Goal: Task Accomplishment & Management: Use online tool/utility

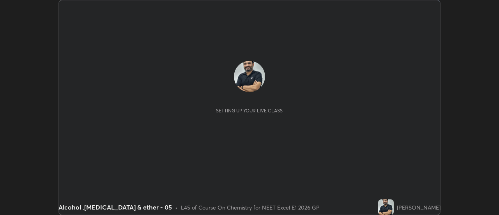
scroll to position [215, 499]
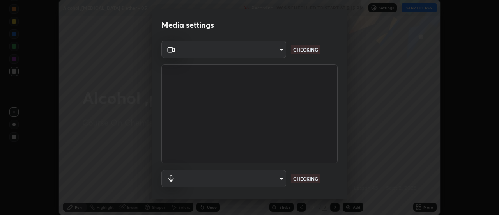
type input "6b20510400c661f13905172a847429c82f5b2d511b6c6cd18f7fa83b3b8a252b"
type input "default"
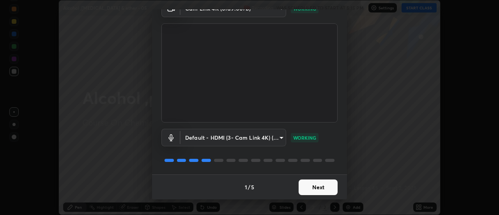
click at [310, 183] on button "Next" at bounding box center [318, 187] width 39 height 16
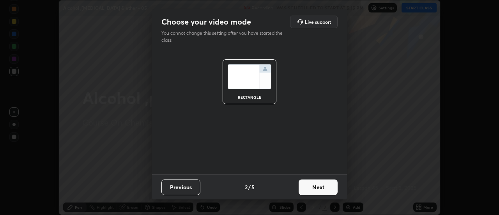
scroll to position [0, 0]
click at [313, 186] on button "Next" at bounding box center [318, 187] width 39 height 16
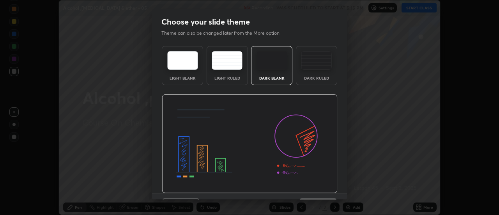
scroll to position [19, 0]
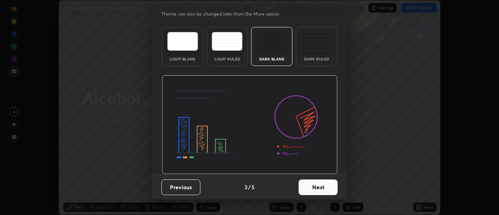
click at [306, 190] on button "Next" at bounding box center [318, 187] width 39 height 16
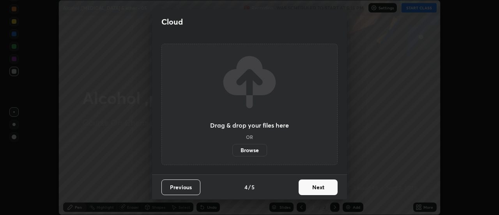
click at [312, 193] on button "Next" at bounding box center [318, 187] width 39 height 16
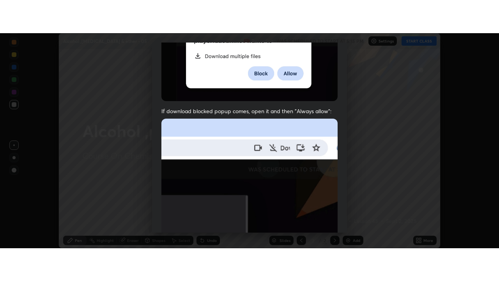
scroll to position [200, 0]
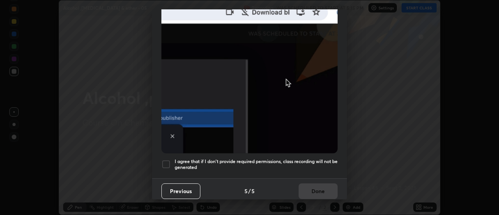
click at [166, 163] on div at bounding box center [165, 163] width 9 height 9
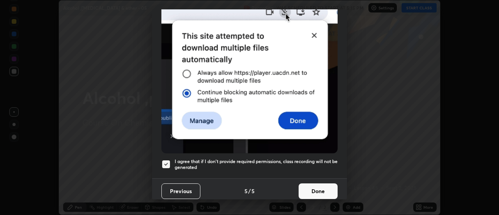
click at [309, 190] on button "Done" at bounding box center [318, 191] width 39 height 16
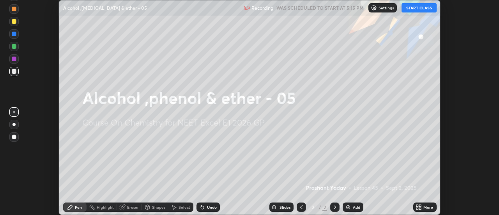
click at [420, 207] on icon at bounding box center [421, 208] width 2 height 2
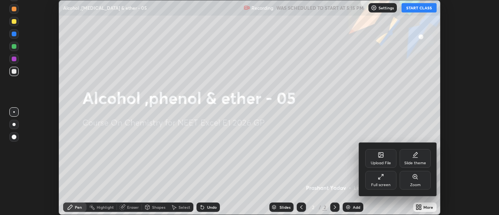
click at [387, 182] on div "Full screen" at bounding box center [380, 180] width 31 height 19
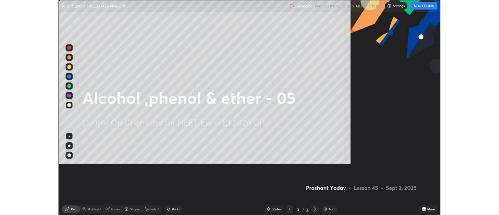
scroll to position [281, 499]
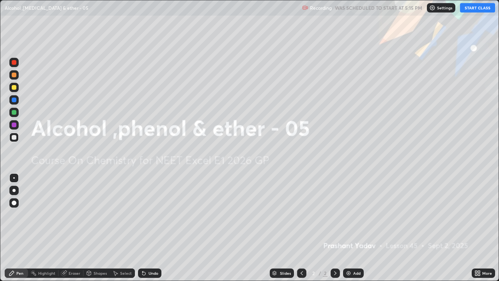
click at [353, 214] on div "Add" at bounding box center [356, 273] width 7 height 4
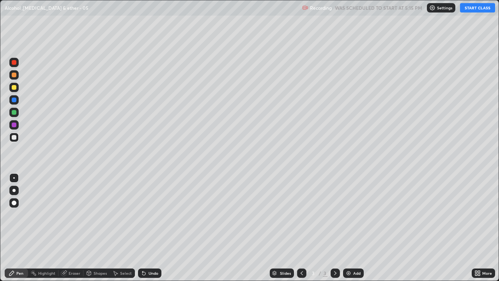
click at [468, 11] on button "START CLASS" at bounding box center [477, 7] width 35 height 9
click at [14, 190] on div at bounding box center [13, 190] width 3 height 3
click at [149, 214] on div "Undo" at bounding box center [154, 273] width 10 height 4
click at [150, 214] on div "Undo" at bounding box center [154, 273] width 10 height 4
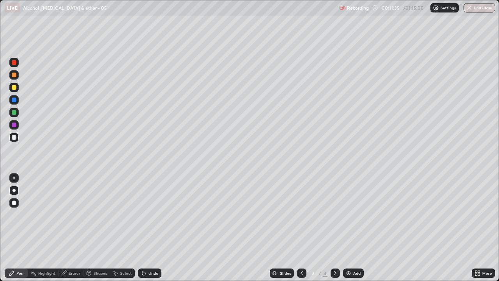
click at [153, 214] on div "Undo" at bounding box center [154, 273] width 10 height 4
click at [351, 214] on img at bounding box center [348, 273] width 6 height 6
click at [15, 88] on div at bounding box center [14, 87] width 5 height 5
click at [348, 214] on img at bounding box center [348, 273] width 6 height 6
click at [14, 138] on div at bounding box center [14, 137] width 5 height 5
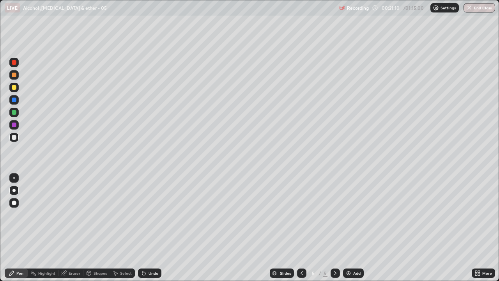
click at [14, 138] on div at bounding box center [14, 137] width 5 height 5
click at [351, 214] on div "Add" at bounding box center [353, 272] width 21 height 9
click at [352, 214] on div "Add" at bounding box center [353, 272] width 21 height 9
click at [14, 87] on div at bounding box center [14, 87] width 5 height 5
click at [14, 138] on div at bounding box center [14, 137] width 5 height 5
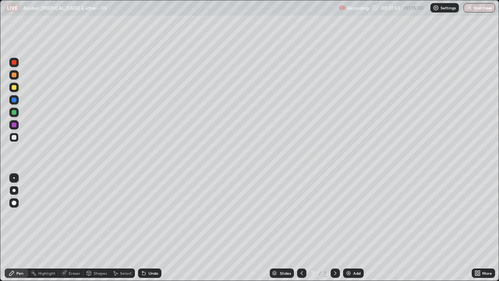
click at [149, 214] on div "Undo" at bounding box center [154, 273] width 10 height 4
click at [155, 214] on div "Undo" at bounding box center [154, 273] width 10 height 4
click at [146, 214] on div "Undo" at bounding box center [149, 272] width 23 height 9
click at [154, 214] on div "Undo" at bounding box center [154, 273] width 10 height 4
click at [150, 214] on div "Undo" at bounding box center [148, 273] width 27 height 16
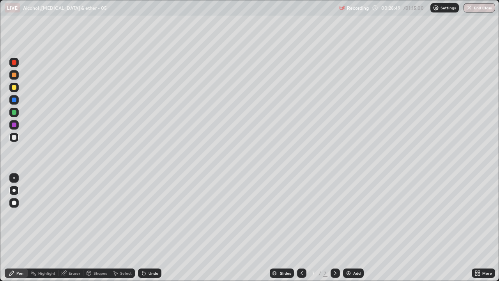
click at [152, 214] on div "Undo" at bounding box center [148, 273] width 27 height 16
click at [155, 214] on div "Undo" at bounding box center [148, 273] width 27 height 16
click at [156, 214] on div "Undo" at bounding box center [148, 273] width 27 height 16
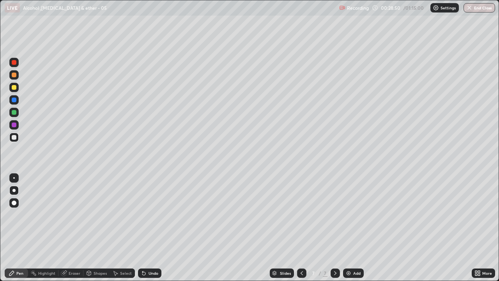
click at [158, 214] on div "Undo" at bounding box center [148, 273] width 27 height 16
click at [159, 214] on div "Undo" at bounding box center [148, 273] width 27 height 16
click at [161, 214] on div "Slides 7 / 7 Add" at bounding box center [316, 273] width 310 height 16
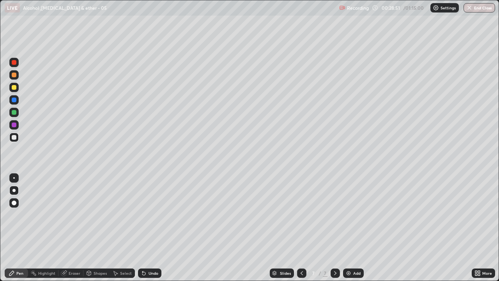
click at [162, 214] on div "Slides 7 / 7 Add" at bounding box center [316, 273] width 310 height 16
click at [163, 214] on div "Slides 7 / 7 Add" at bounding box center [316, 273] width 310 height 16
click at [156, 214] on div "Undo" at bounding box center [154, 273] width 10 height 4
click at [157, 214] on div "Undo" at bounding box center [154, 273] width 10 height 4
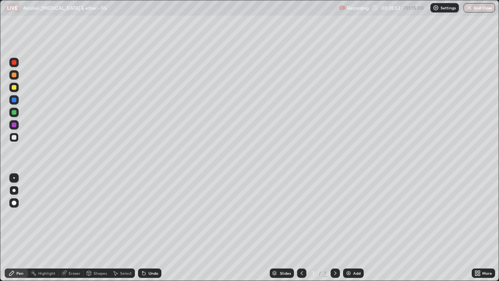
click at [158, 214] on div "Undo" at bounding box center [149, 272] width 23 height 9
click at [159, 214] on div "Undo" at bounding box center [149, 272] width 23 height 9
click at [158, 214] on div "Undo" at bounding box center [149, 272] width 23 height 9
click at [159, 214] on div "Undo" at bounding box center [149, 272] width 23 height 9
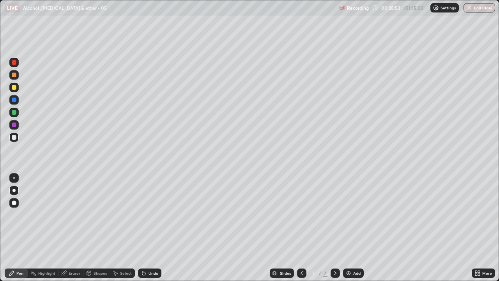
click at [159, 214] on div "Undo" at bounding box center [149, 272] width 23 height 9
click at [161, 214] on div "Slides 7 / 7 Add" at bounding box center [316, 273] width 310 height 16
click at [347, 214] on img at bounding box center [348, 273] width 6 height 6
click at [15, 89] on div at bounding box center [14, 87] width 5 height 5
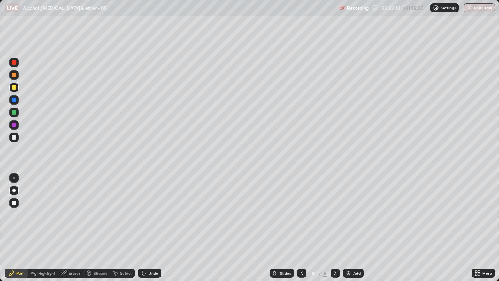
click at [12, 136] on div at bounding box center [14, 137] width 5 height 5
click at [346, 214] on img at bounding box center [348, 273] width 6 height 6
click at [14, 87] on div at bounding box center [14, 87] width 5 height 5
click at [13, 137] on div at bounding box center [14, 137] width 5 height 5
click at [14, 87] on div at bounding box center [14, 87] width 5 height 5
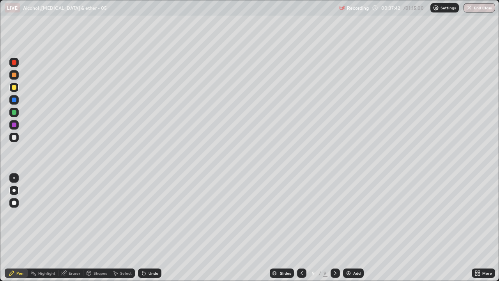
click at [351, 214] on div "Add" at bounding box center [353, 272] width 21 height 9
click at [12, 137] on div at bounding box center [14, 137] width 5 height 5
click at [143, 214] on icon at bounding box center [143, 273] width 3 height 3
click at [155, 214] on div "Undo" at bounding box center [154, 273] width 10 height 4
click at [153, 214] on div "Undo" at bounding box center [154, 273] width 10 height 4
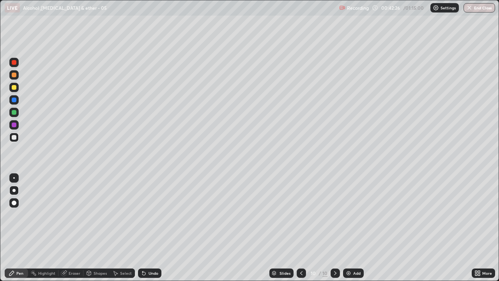
click at [153, 214] on div "Undo" at bounding box center [149, 272] width 23 height 9
click at [152, 214] on div "Undo" at bounding box center [154, 273] width 10 height 4
click at [154, 214] on div "Undo" at bounding box center [149, 272] width 23 height 9
click at [155, 214] on div "Undo" at bounding box center [149, 272] width 23 height 9
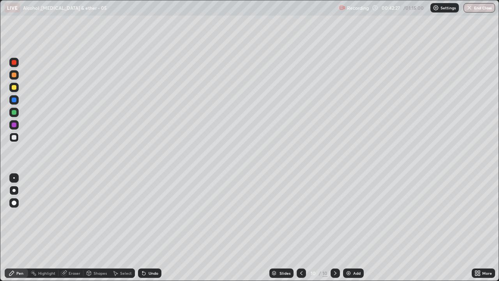
click at [156, 214] on div "Undo" at bounding box center [149, 272] width 23 height 9
click at [351, 214] on img at bounding box center [348, 273] width 6 height 6
click at [76, 214] on div "Eraser" at bounding box center [75, 273] width 12 height 4
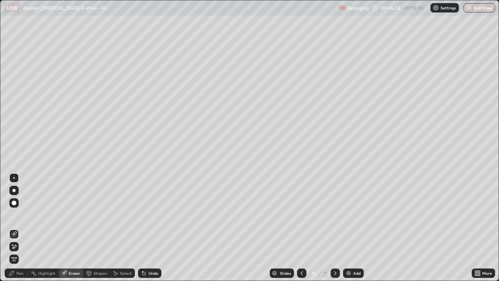
click at [23, 214] on div "Pen" at bounding box center [16, 272] width 23 height 9
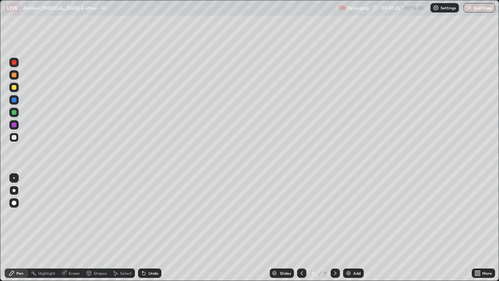
click at [15, 87] on div at bounding box center [14, 87] width 5 height 5
click at [348, 214] on img at bounding box center [348, 273] width 6 height 6
click at [15, 137] on div at bounding box center [14, 137] width 5 height 5
click at [13, 89] on div at bounding box center [14, 87] width 5 height 5
click at [76, 214] on div "Eraser" at bounding box center [75, 273] width 12 height 4
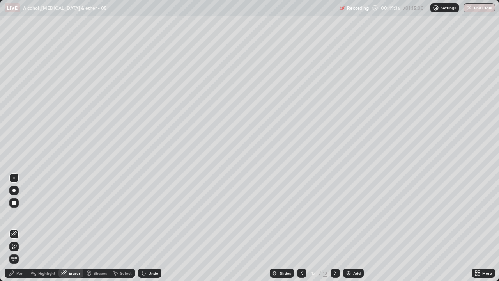
click at [21, 214] on div "Pen" at bounding box center [19, 273] width 7 height 4
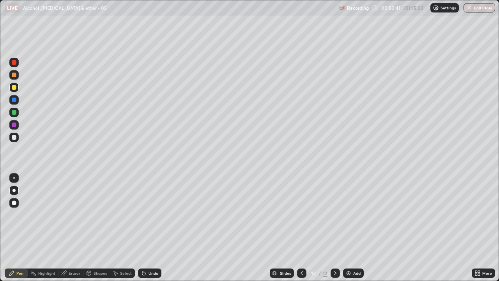
click at [12, 139] on div at bounding box center [14, 137] width 5 height 5
click at [347, 214] on img at bounding box center [348, 273] width 6 height 6
click at [147, 214] on div "Undo" at bounding box center [149, 272] width 23 height 9
click at [149, 214] on div "Undo" at bounding box center [154, 273] width 10 height 4
click at [147, 214] on div "Undo" at bounding box center [149, 272] width 23 height 9
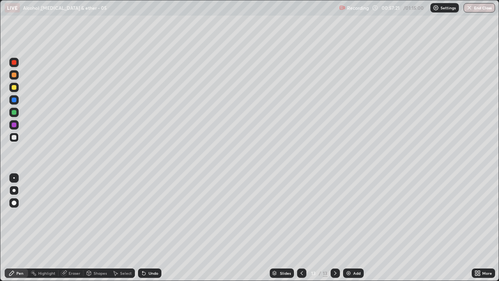
click at [347, 214] on img at bounding box center [348, 273] width 6 height 6
click at [14, 88] on div at bounding box center [14, 87] width 5 height 5
click at [16, 140] on div at bounding box center [13, 137] width 9 height 9
click at [351, 214] on div "Add" at bounding box center [353, 272] width 21 height 9
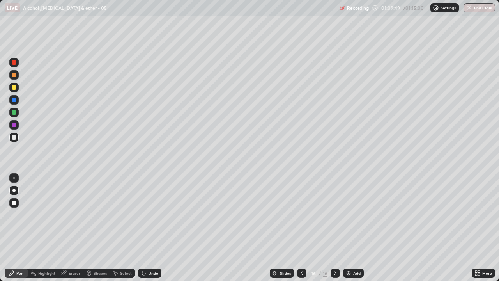
click at [12, 89] on div at bounding box center [14, 87] width 5 height 5
click at [14, 123] on div at bounding box center [14, 124] width 5 height 5
click at [348, 214] on img at bounding box center [348, 273] width 6 height 6
click at [14, 137] on div at bounding box center [14, 137] width 5 height 5
click at [15, 86] on div at bounding box center [14, 87] width 5 height 5
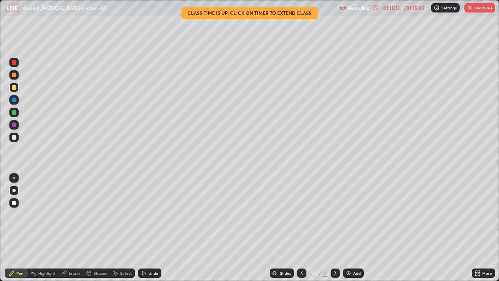
click at [481, 11] on button "End Class" at bounding box center [479, 7] width 31 height 9
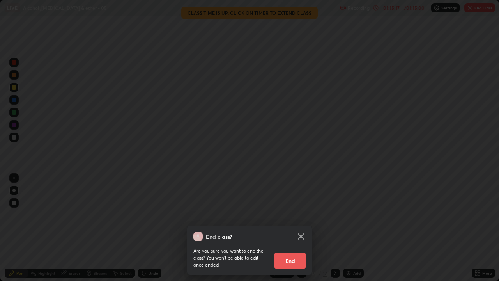
click at [294, 214] on button "End" at bounding box center [290, 261] width 31 height 16
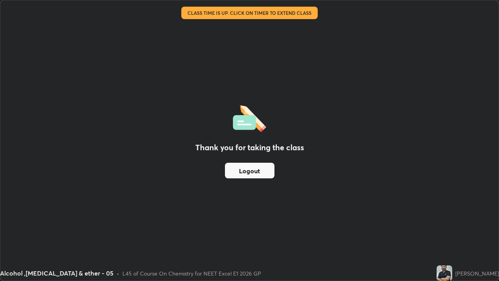
click at [336, 110] on div "Thank you for taking the class Logout" at bounding box center [249, 140] width 498 height 280
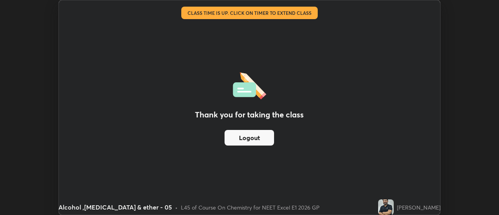
scroll to position [38777, 38493]
